Goal: Task Accomplishment & Management: Manage account settings

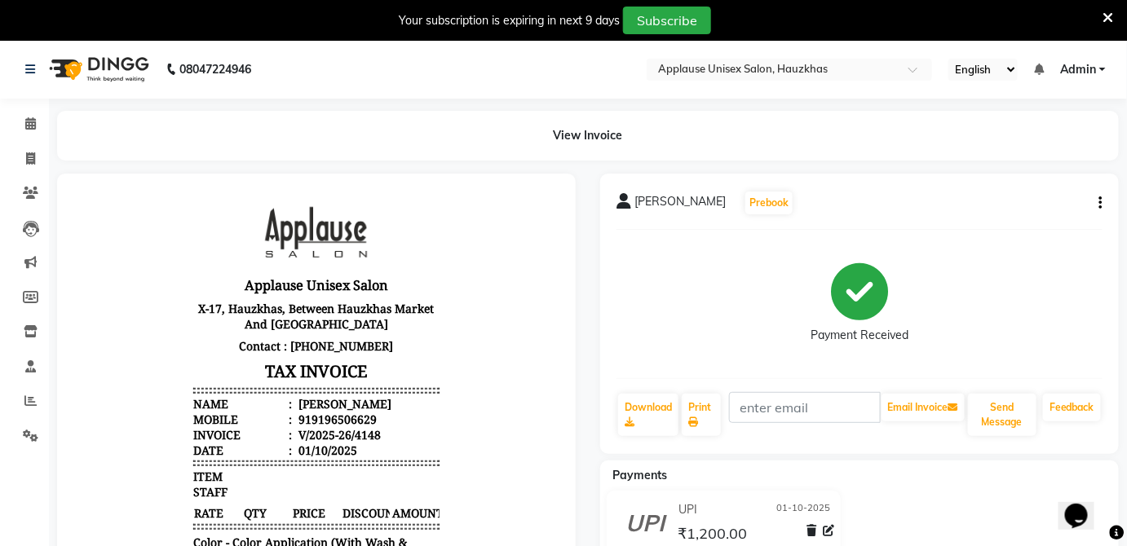
click at [1122, 17] on div "Your subscription is expiring in next 9 days Subscribe" at bounding box center [563, 20] width 1127 height 41
click at [1113, 11] on icon at bounding box center [1109, 18] width 11 height 15
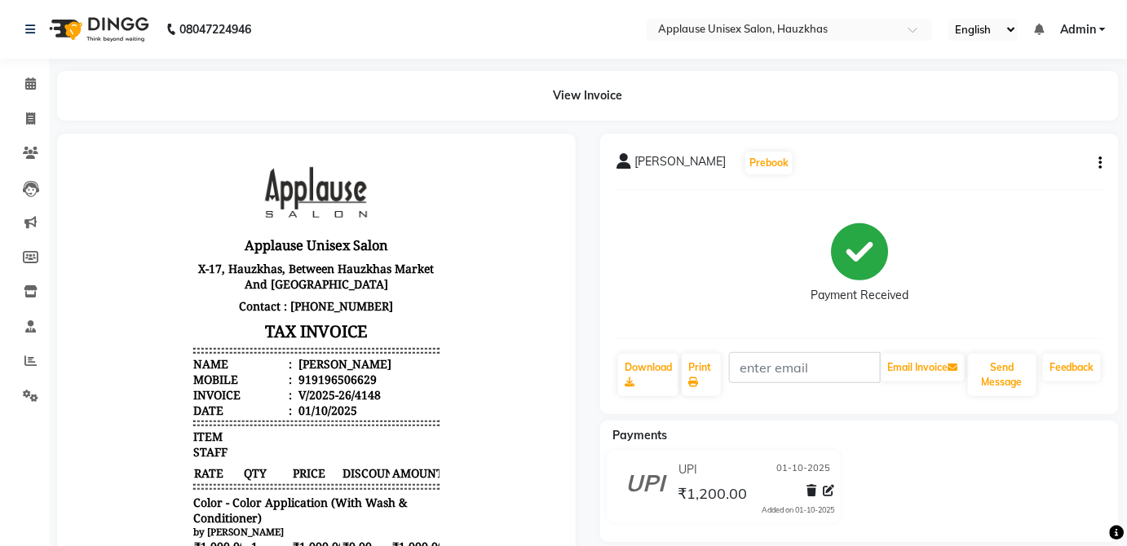
click at [1102, 163] on icon "button" at bounding box center [1100, 163] width 3 height 1
click at [1039, 118] on div "Cancel Invoice" at bounding box center [1020, 123] width 112 height 20
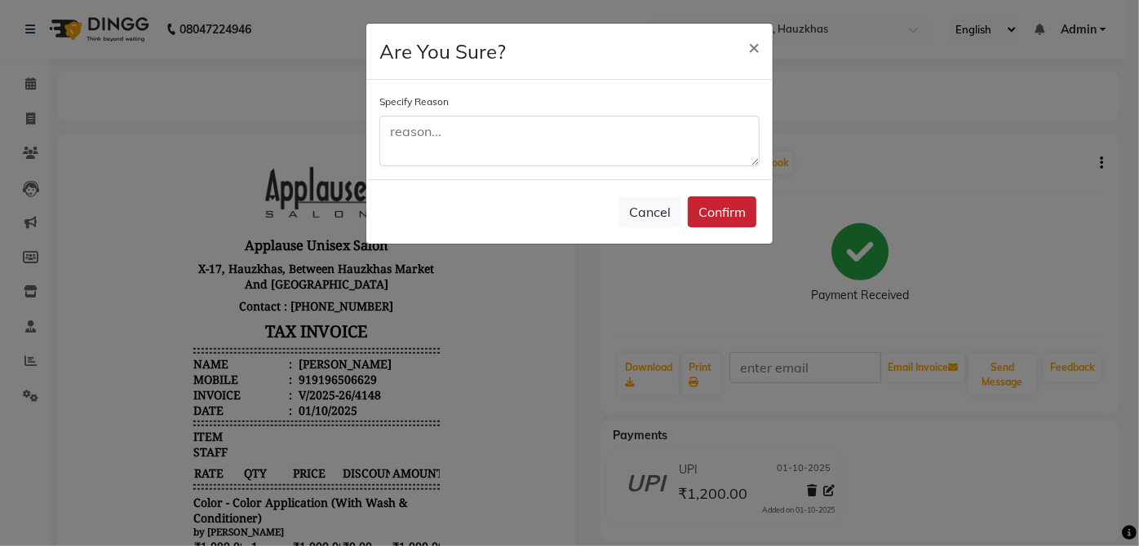
click at [745, 217] on button "Confirm" at bounding box center [722, 212] width 69 height 31
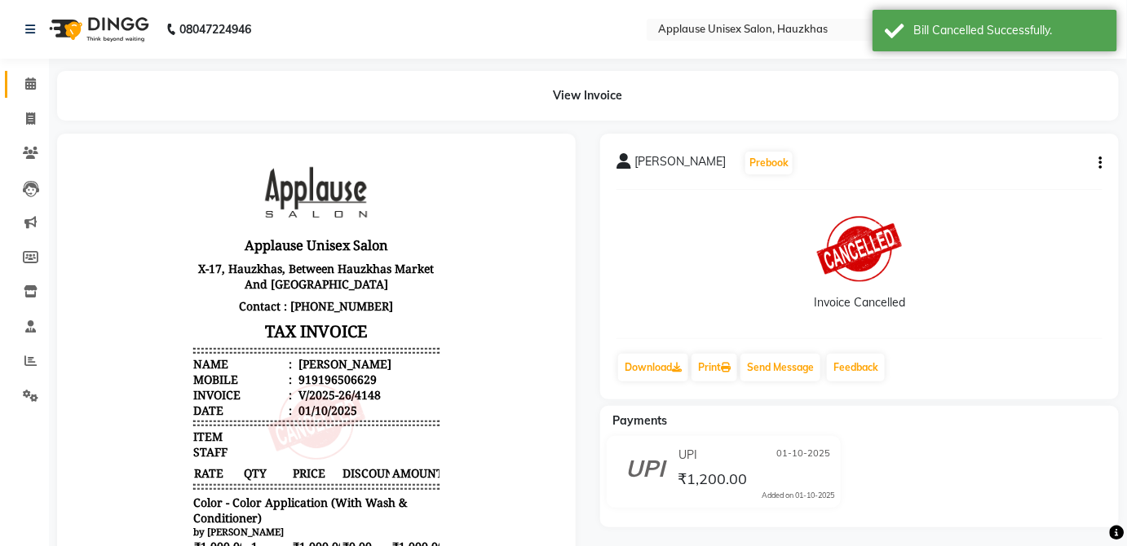
click at [41, 88] on span at bounding box center [30, 84] width 29 height 19
